Goal: Find specific page/section: Find specific page/section

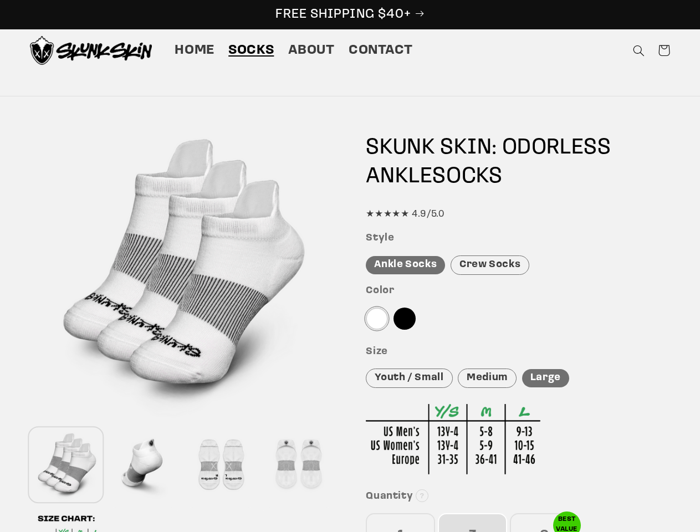
click at [638, 50] on icon "Search" at bounding box center [639, 51] width 12 height 12
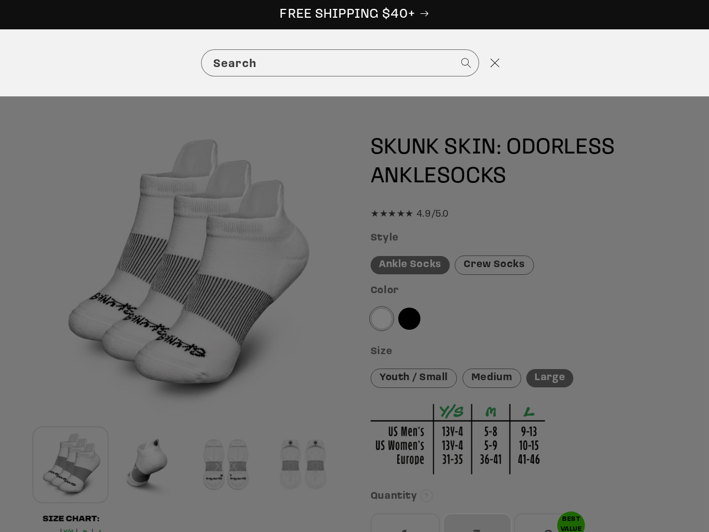
click at [640, 64] on div "Search" at bounding box center [354, 62] width 709 height 67
click at [0, 63] on div "Search" at bounding box center [0, 63] width 0 height 0
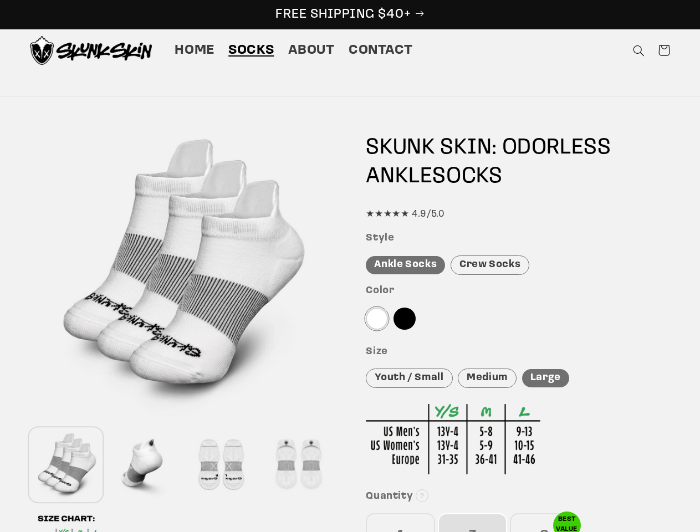
click at [144, 465] on div at bounding box center [143, 464] width 72 height 73
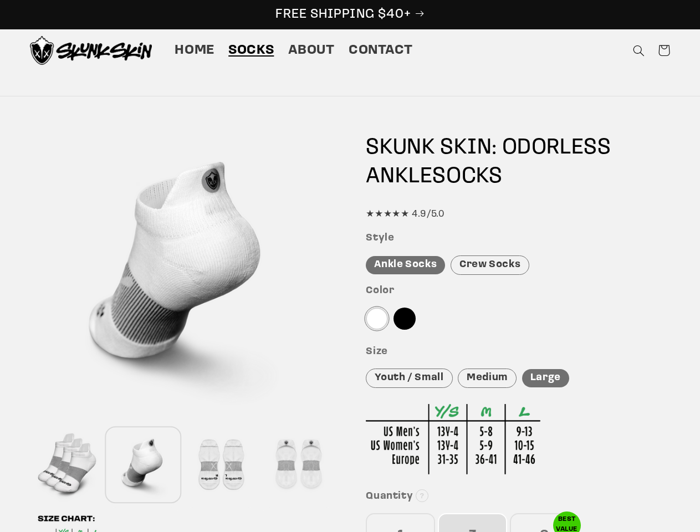
click at [221, 465] on div at bounding box center [221, 464] width 72 height 73
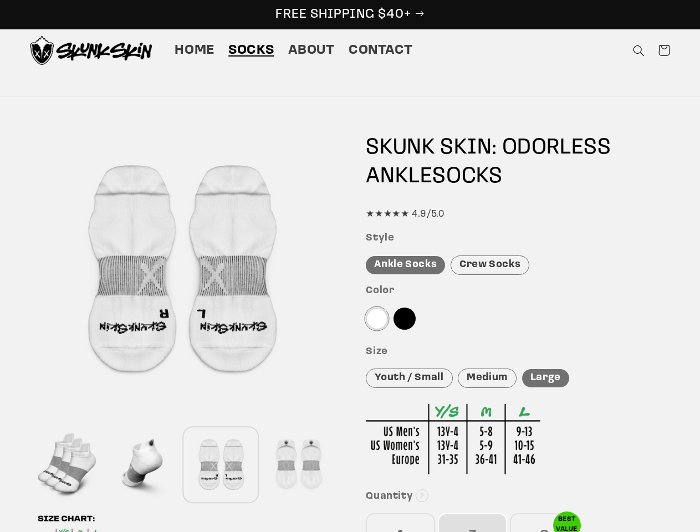
click at [298, 465] on div at bounding box center [298, 464] width 72 height 73
